Goal: Task Accomplishment & Management: Manage account settings

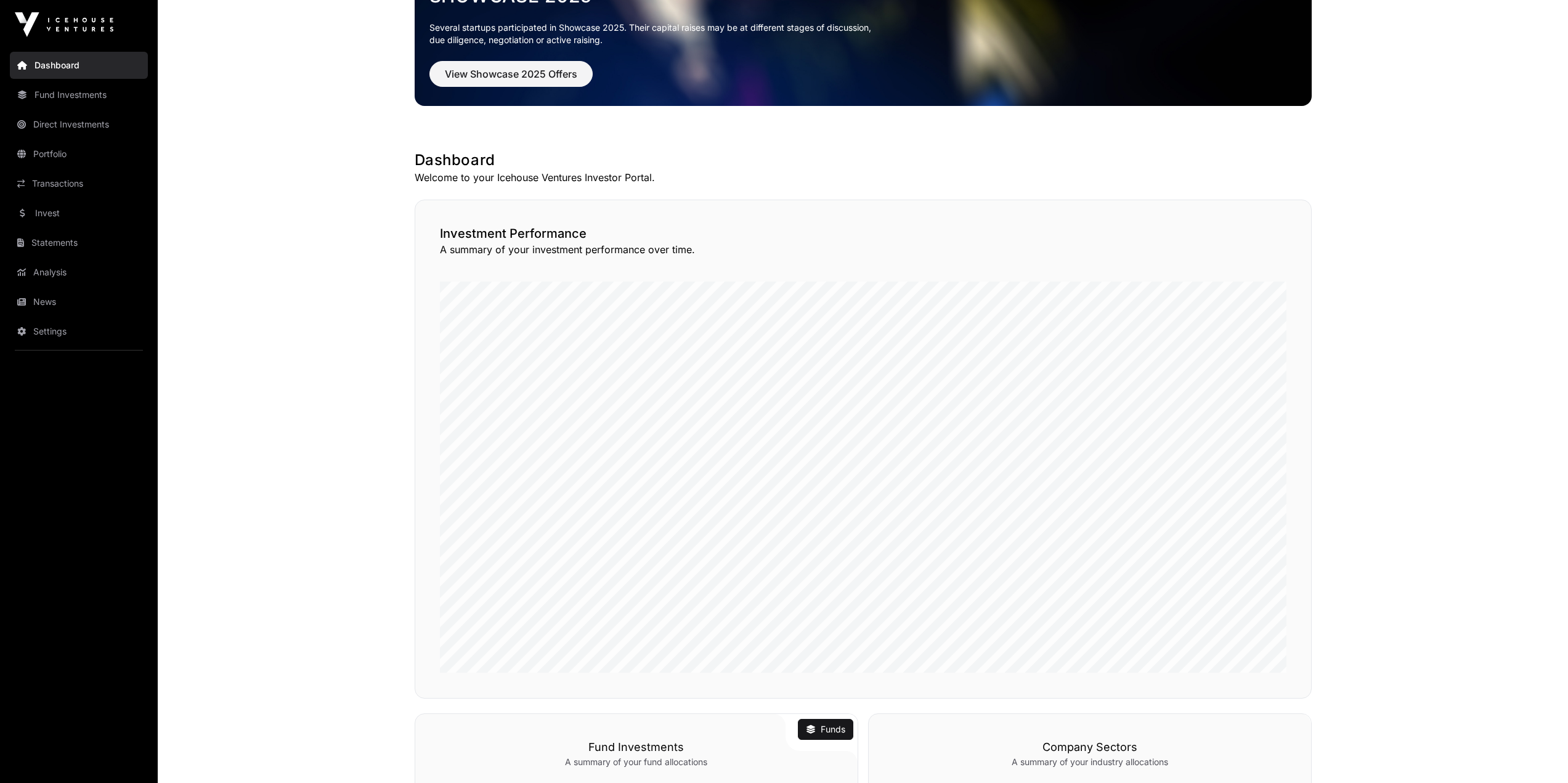
scroll to position [101, 0]
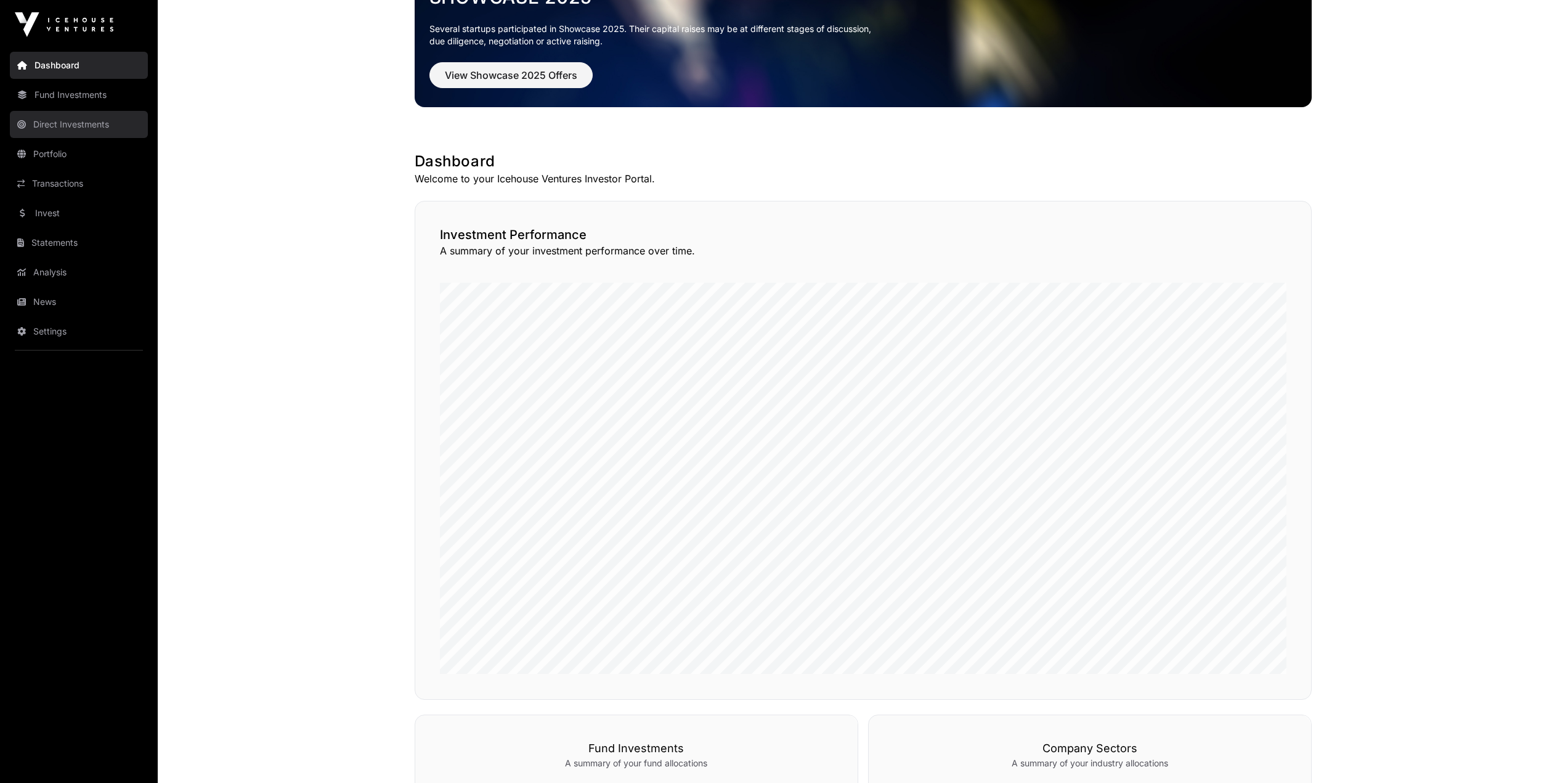
click at [72, 130] on link "Direct Investments" at bounding box center [79, 124] width 138 height 27
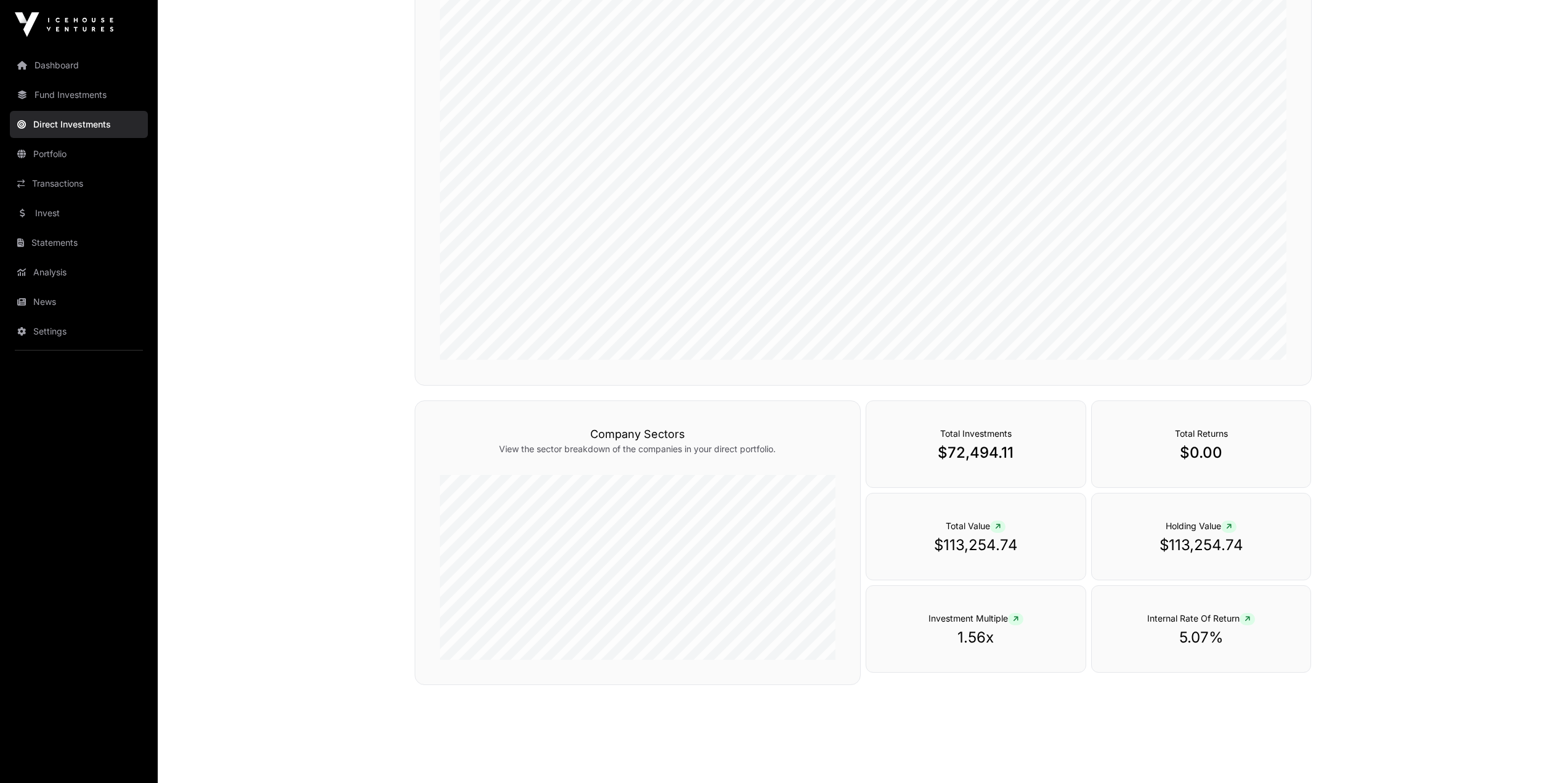
scroll to position [233, 0]
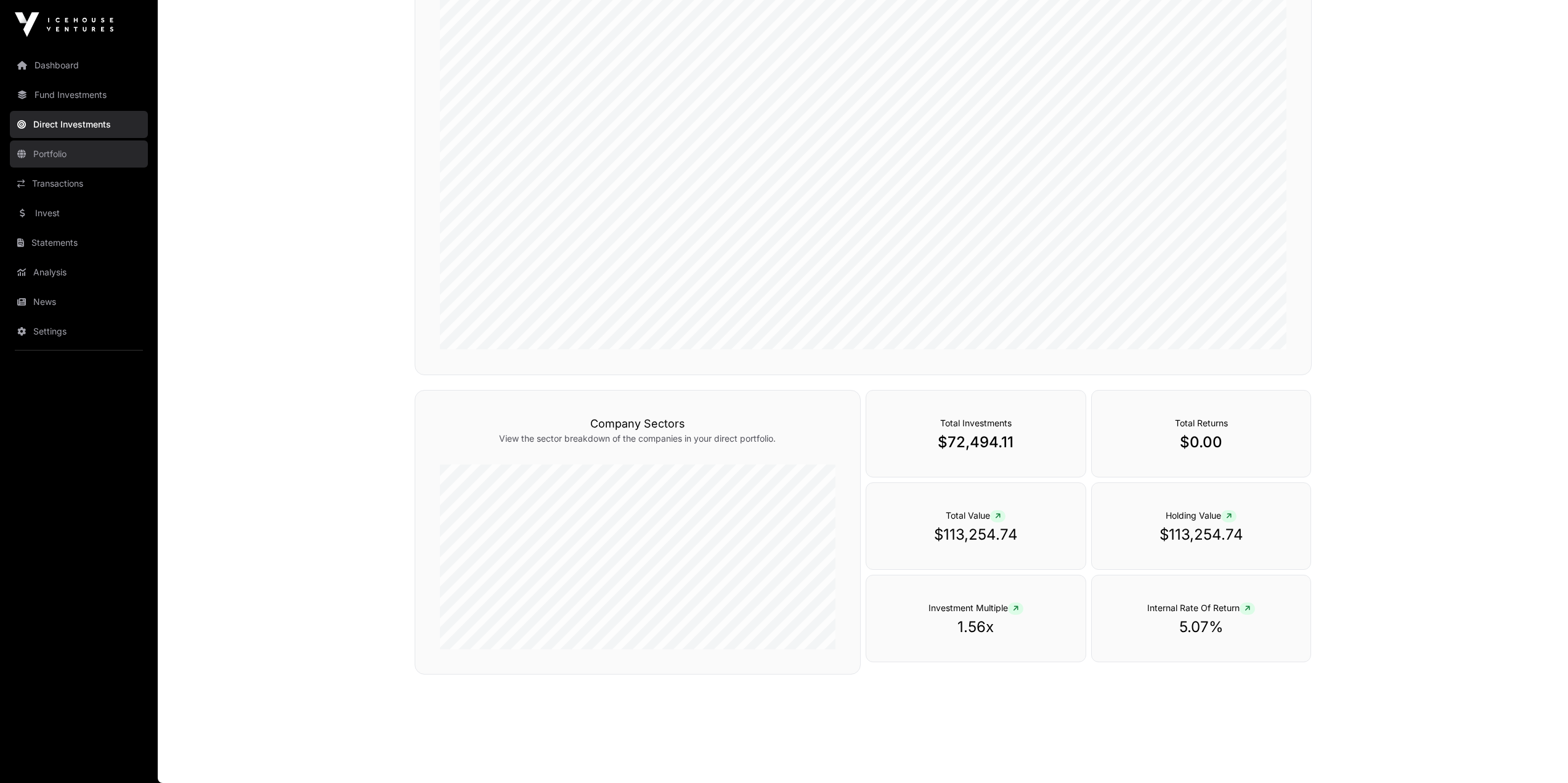
click at [56, 166] on link "Portfolio" at bounding box center [79, 154] width 138 height 27
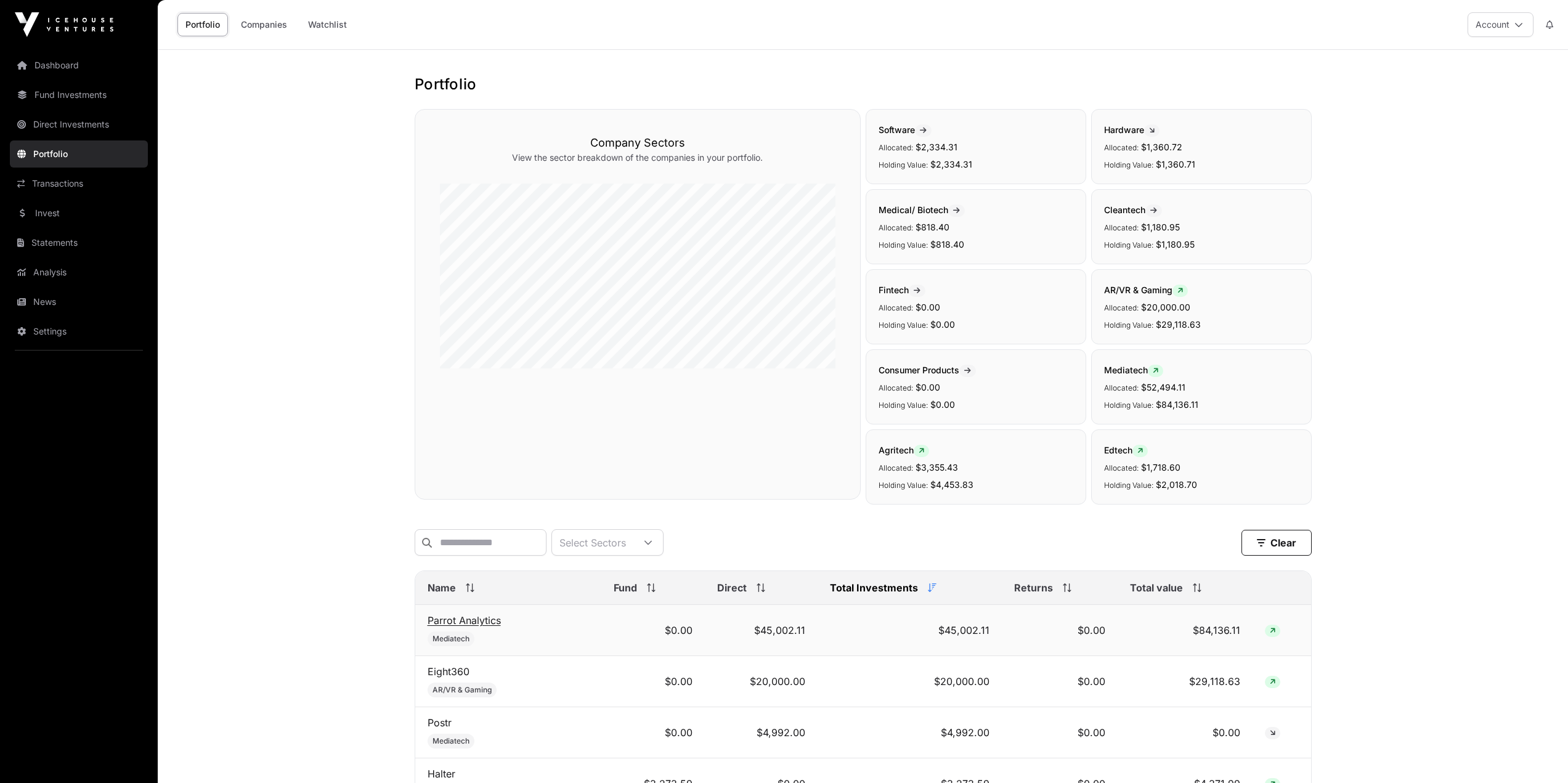
click at [458, 626] on link "Parrot Analytics" at bounding box center [464, 620] width 74 height 12
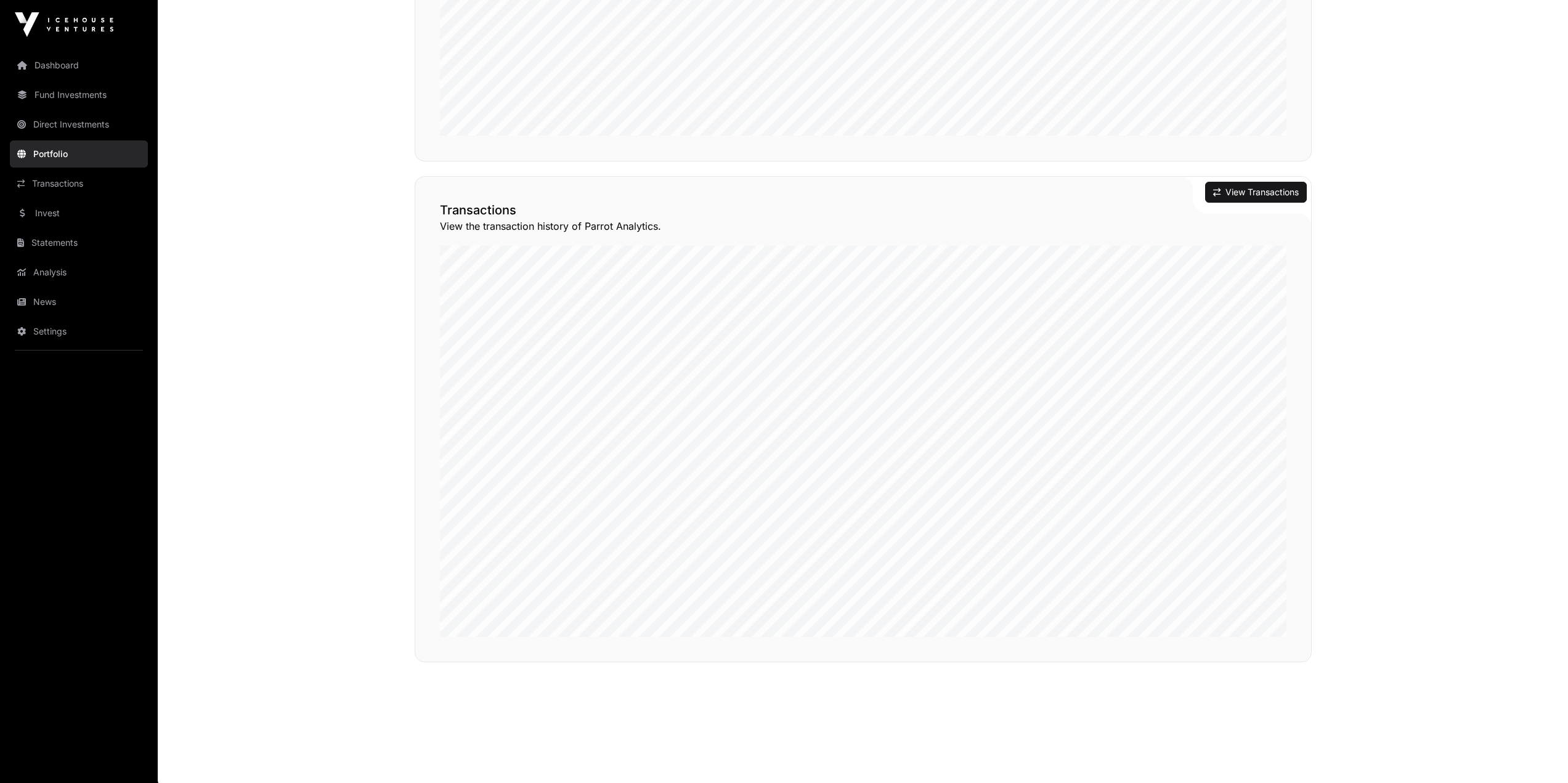
scroll to position [958, 0]
click at [98, 105] on link "Fund Investments" at bounding box center [79, 95] width 138 height 27
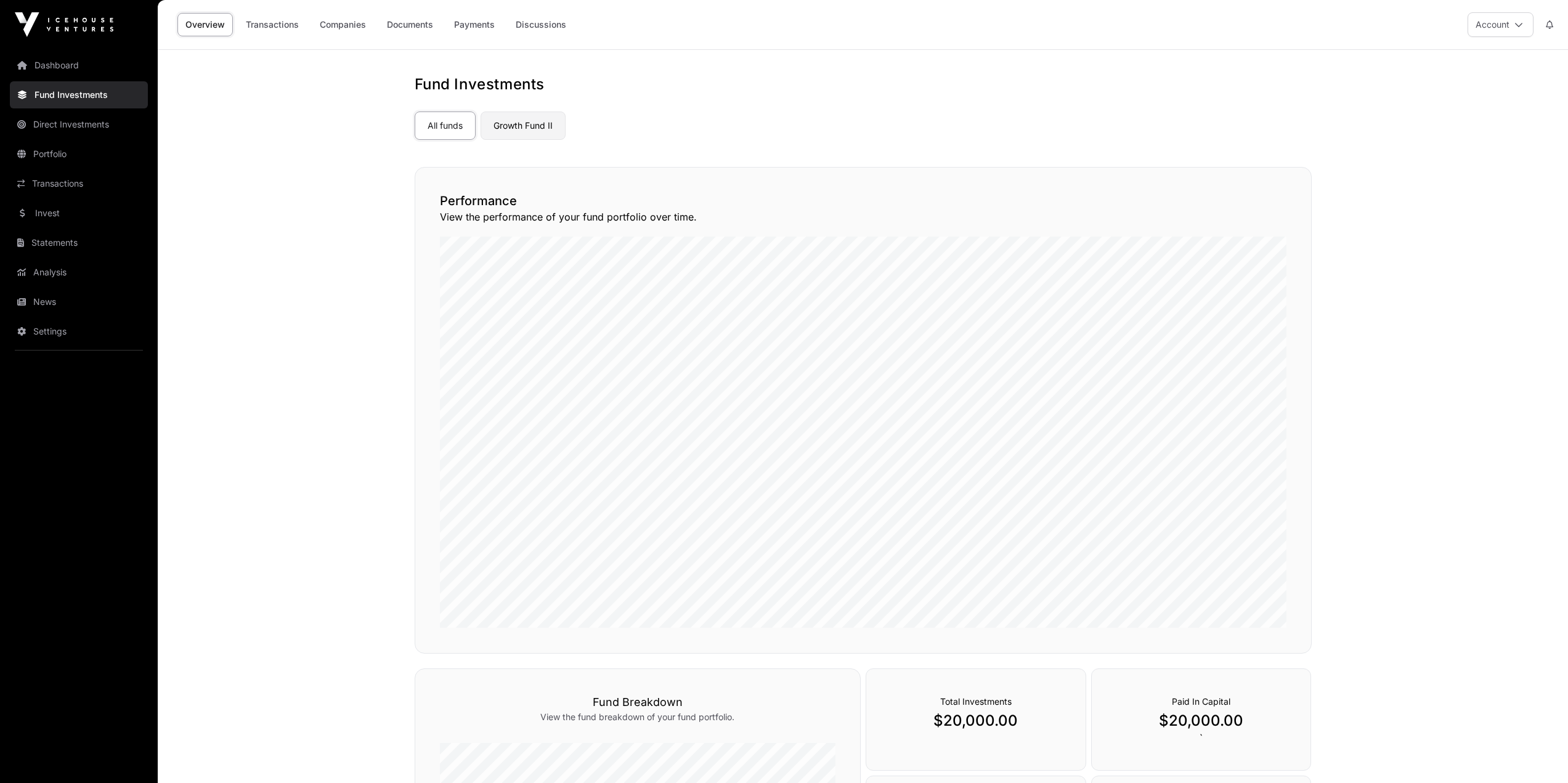
click at [487, 130] on link "Growth Fund II" at bounding box center [523, 125] width 85 height 28
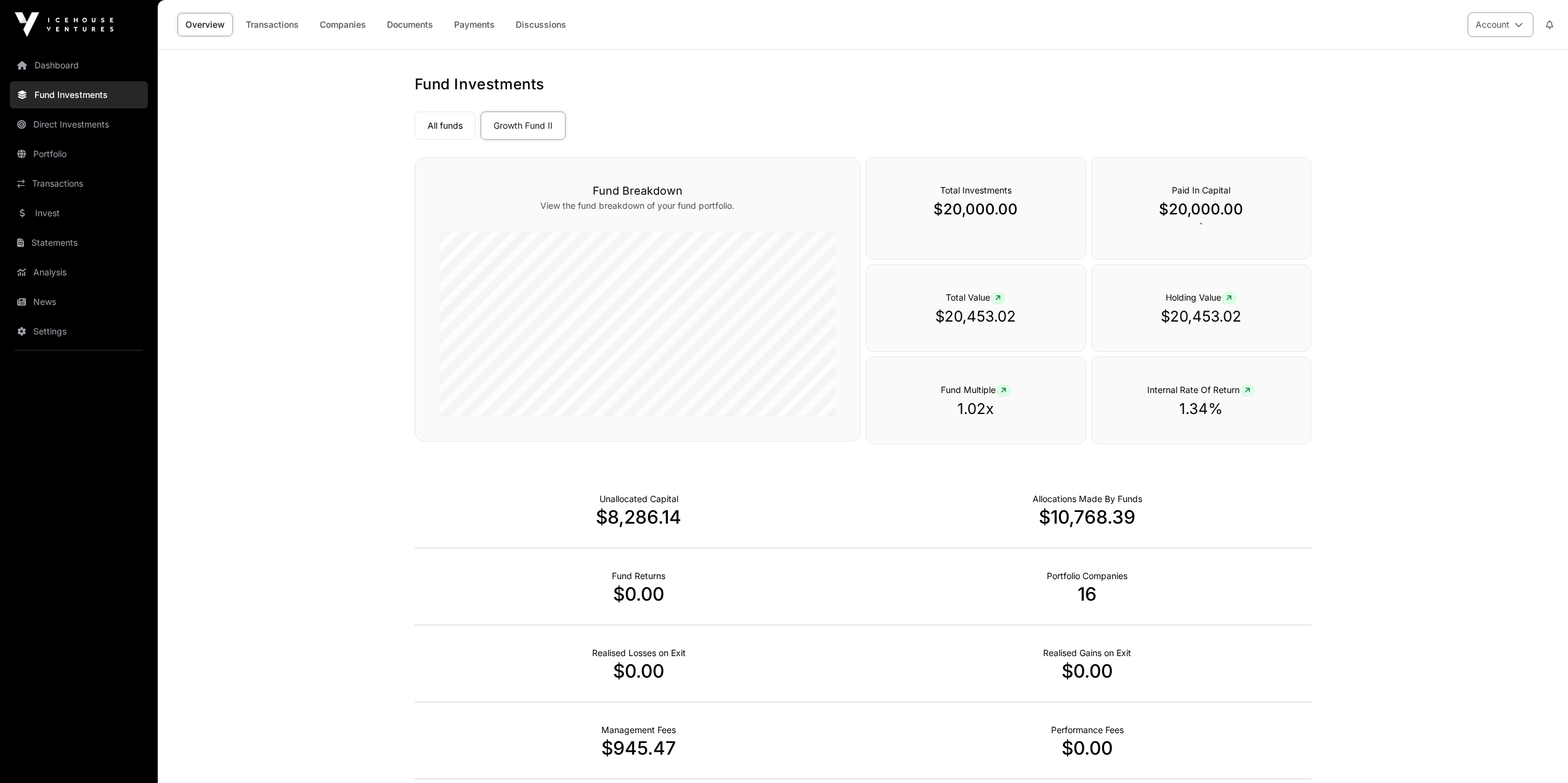
click at [1521, 33] on button "Account" at bounding box center [1501, 25] width 66 height 25
click at [1436, 186] on span "Sign Out" at bounding box center [1424, 192] width 35 height 12
